Goal: Task Accomplishment & Management: Manage account settings

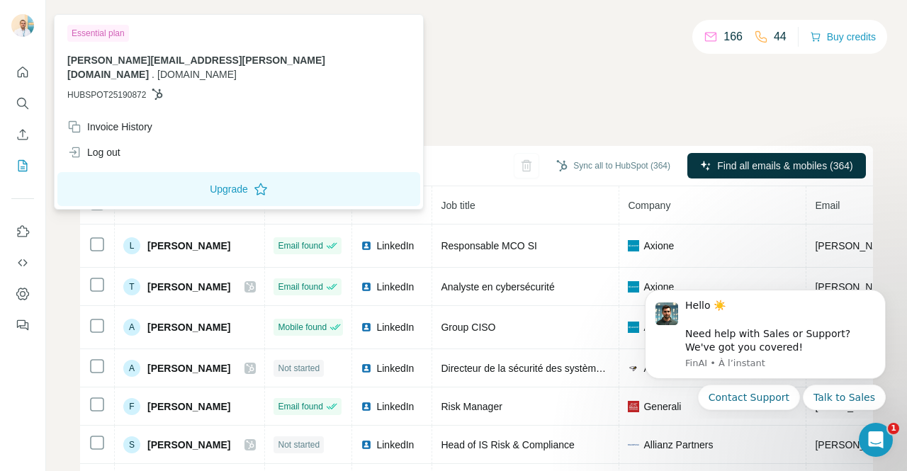
click at [21, 28] on img at bounding box center [22, 25] width 23 height 23
click at [98, 152] on div "Essential plan [PERSON_NAME][EMAIL_ADDRESS][PERSON_NAME][DOMAIN_NAME] . [DOMAIN…" at bounding box center [238, 112] width 363 height 188
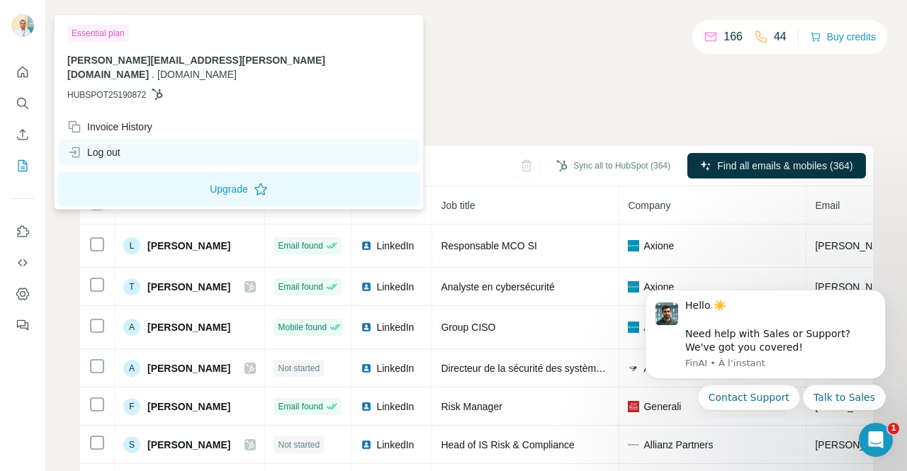
click at [101, 145] on div "Log out" at bounding box center [93, 152] width 53 height 14
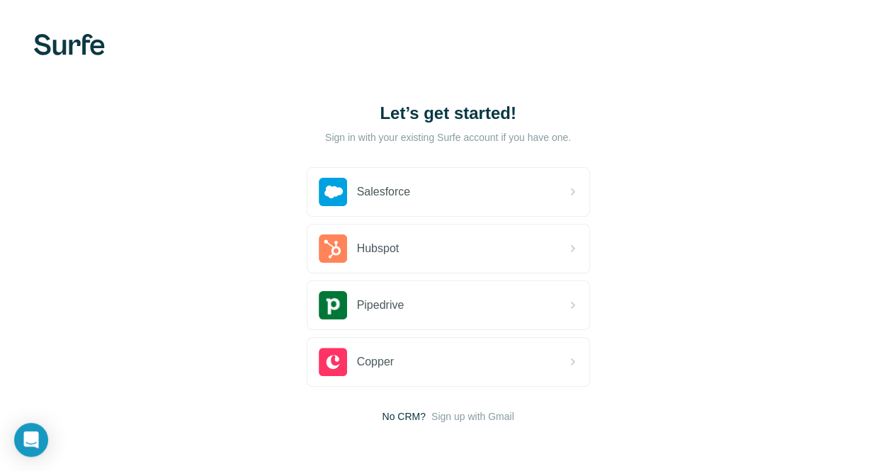
drag, startPoint x: 101, startPoint y: 139, endPoint x: 388, endPoint y: 87, distance: 291.5
click at [388, 87] on div "Let’s get started! Sign in with your existing Surfe account if you have one. Sa…" at bounding box center [448, 263] width 896 height 526
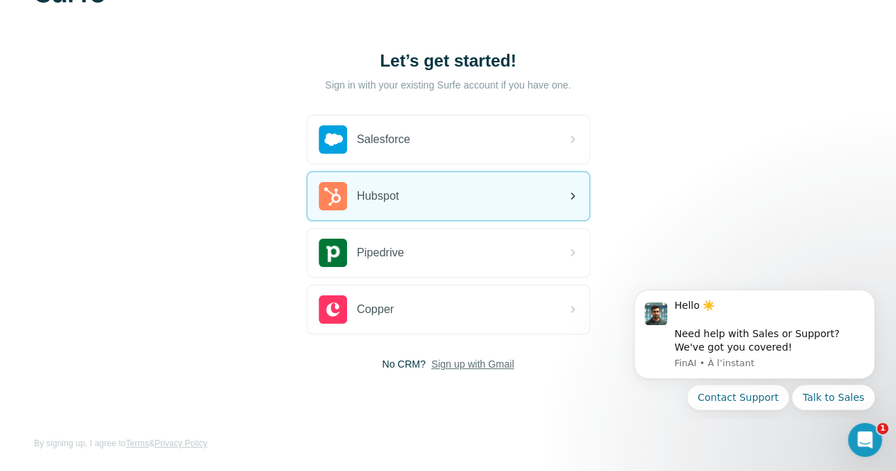
click at [307, 193] on div "Hubspot" at bounding box center [448, 196] width 282 height 48
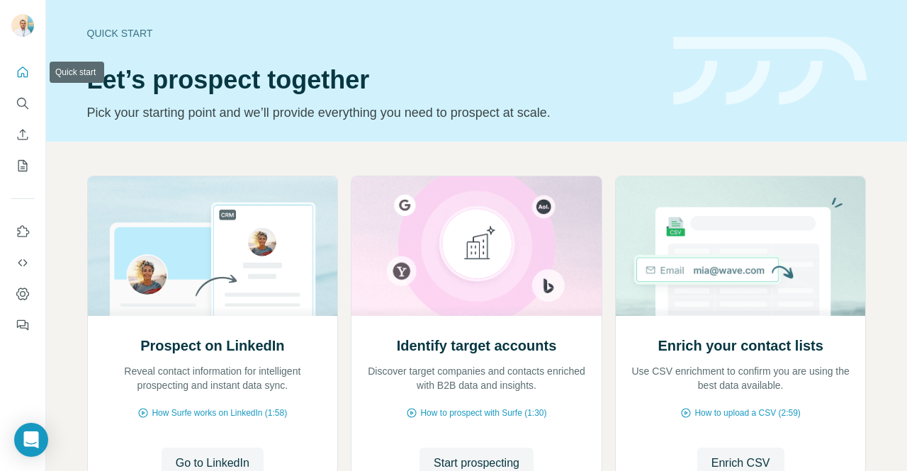
click at [28, 76] on icon "Quick start" at bounding box center [23, 72] width 14 height 14
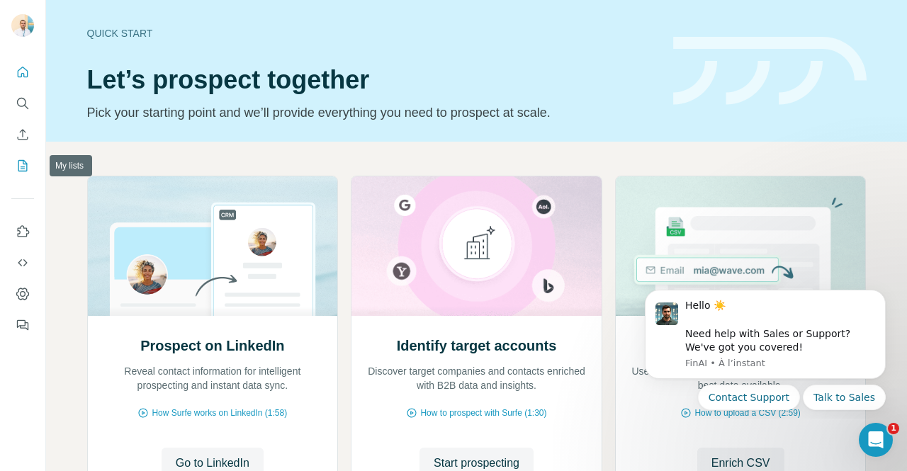
click at [24, 161] on icon "My lists" at bounding box center [22, 165] width 9 height 11
